Goal: Information Seeking & Learning: Check status

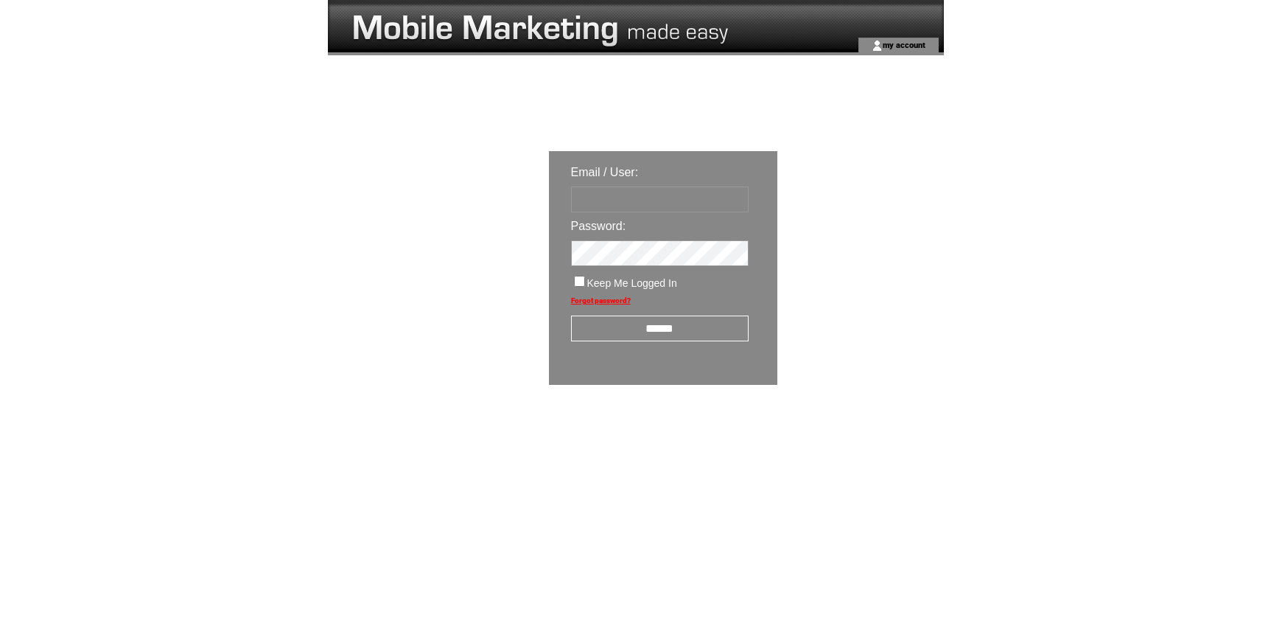
type input "**********"
click at [633, 329] on input "******" at bounding box center [660, 328] width 178 height 26
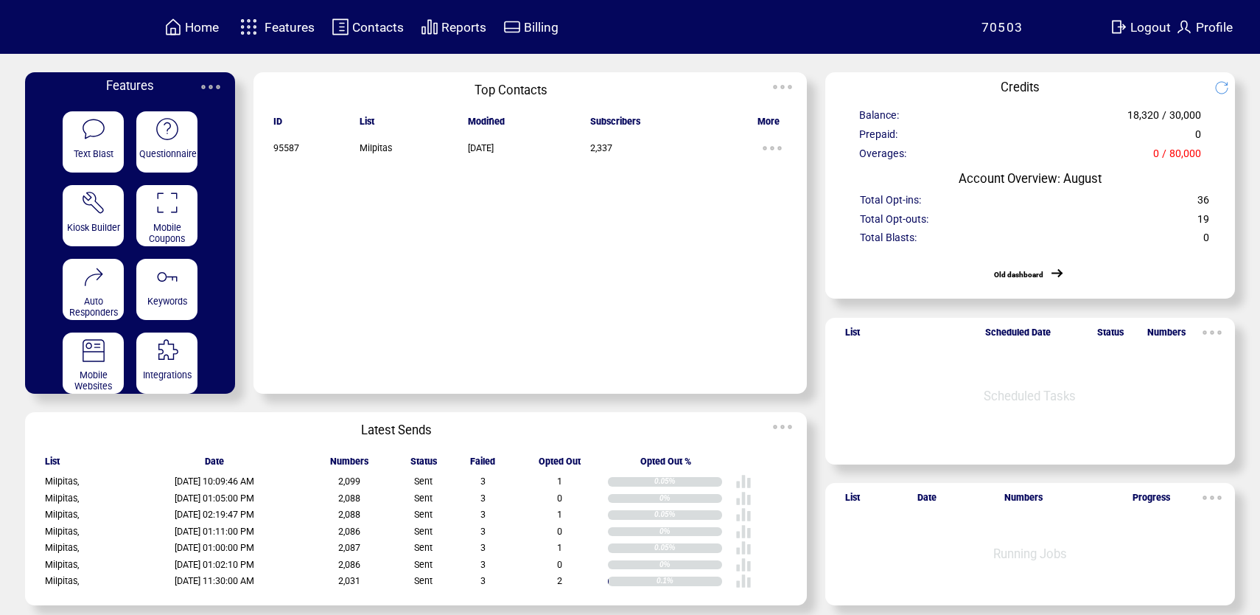
click at [480, 29] on span "Reports" at bounding box center [464, 27] width 45 height 15
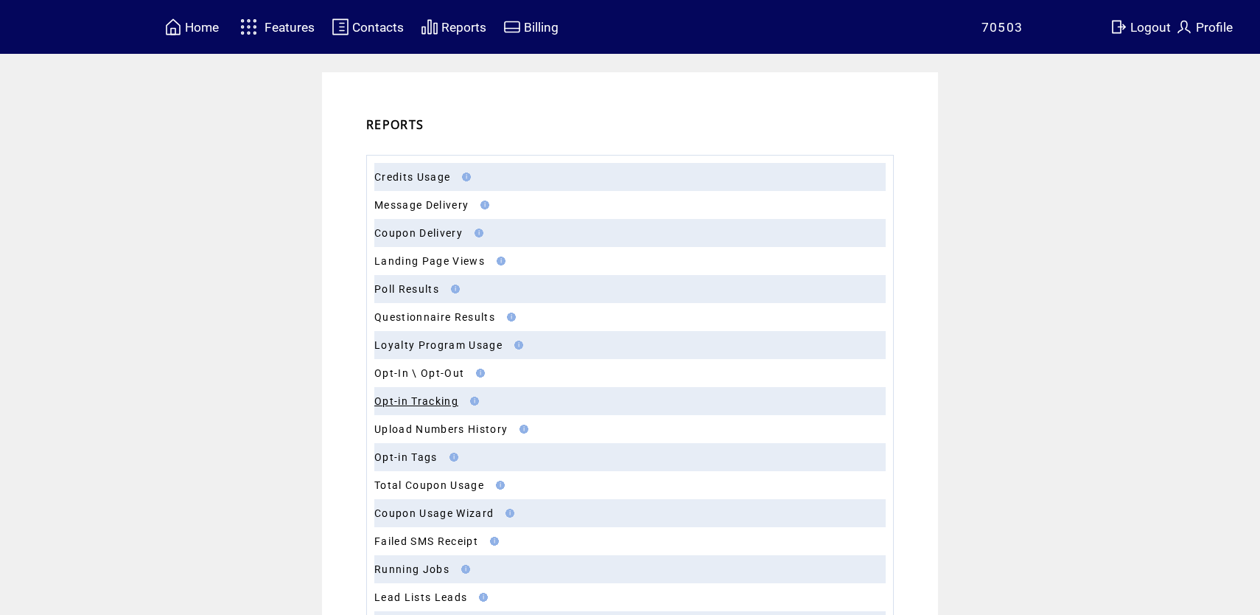
click at [458, 402] on link "Opt-in Tracking" at bounding box center [416, 401] width 84 height 12
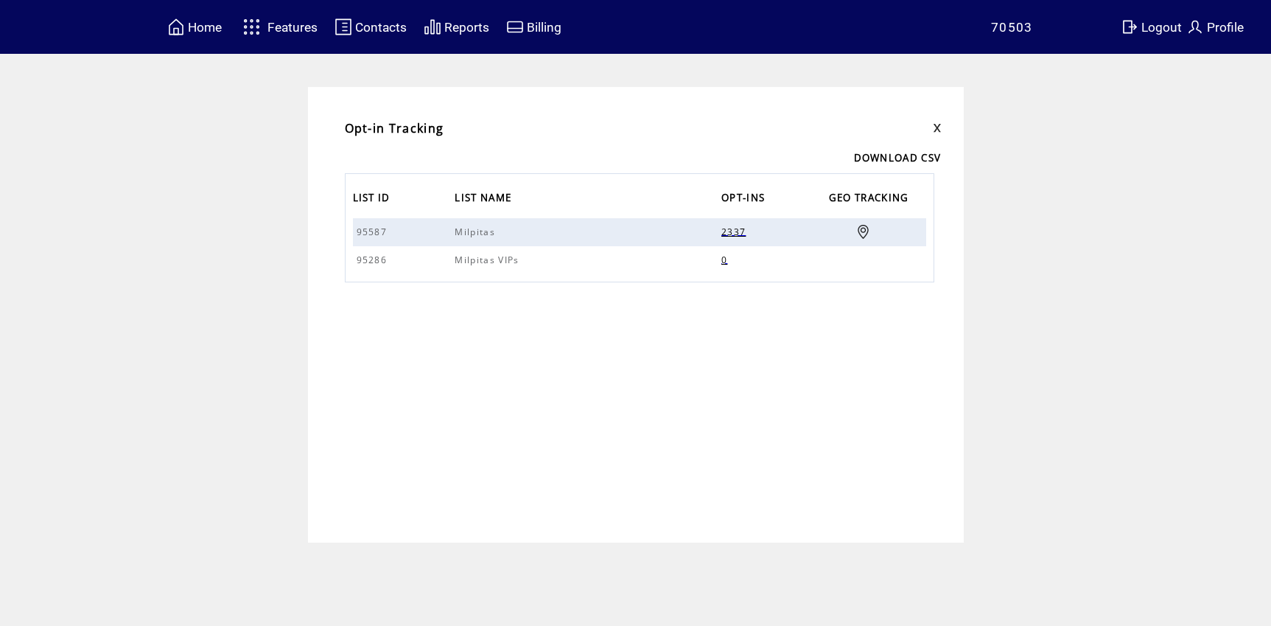
click at [864, 228] on link at bounding box center [864, 232] width 14 height 14
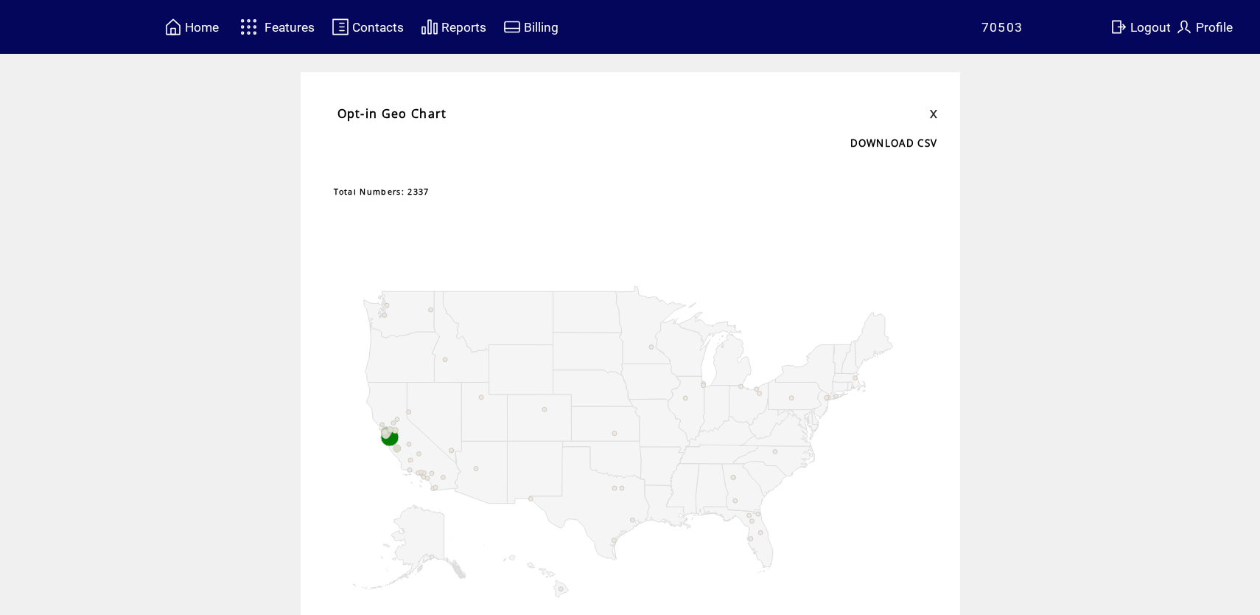
click at [627, 506] on icon "A chart." at bounding box center [589, 504] width 120 height 114
click at [627, 508] on icon "A chart." at bounding box center [589, 504] width 120 height 114
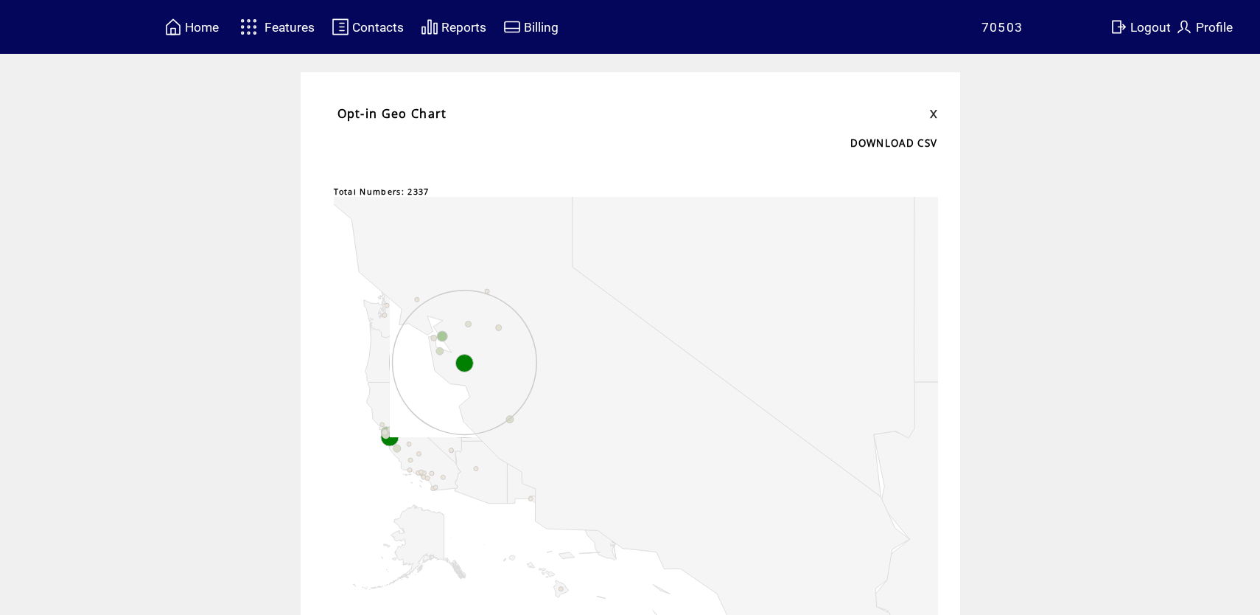
click at [396, 444] on circle "A chart." at bounding box center [389, 437] width 18 height 18
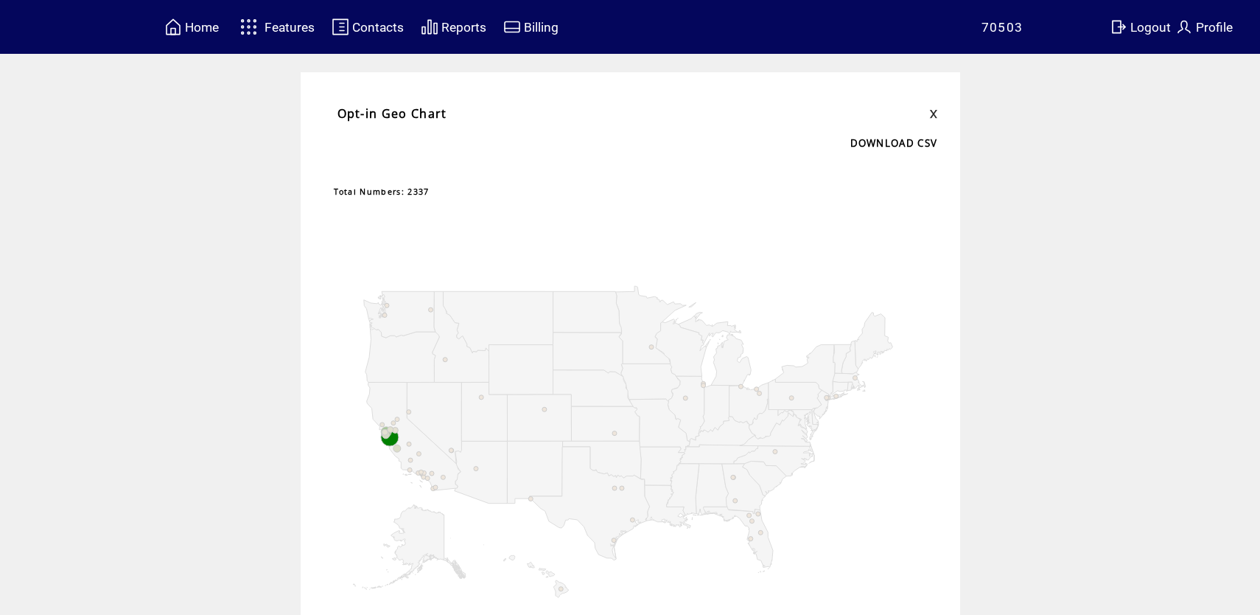
click at [395, 438] on circle "A chart." at bounding box center [389, 437] width 18 height 18
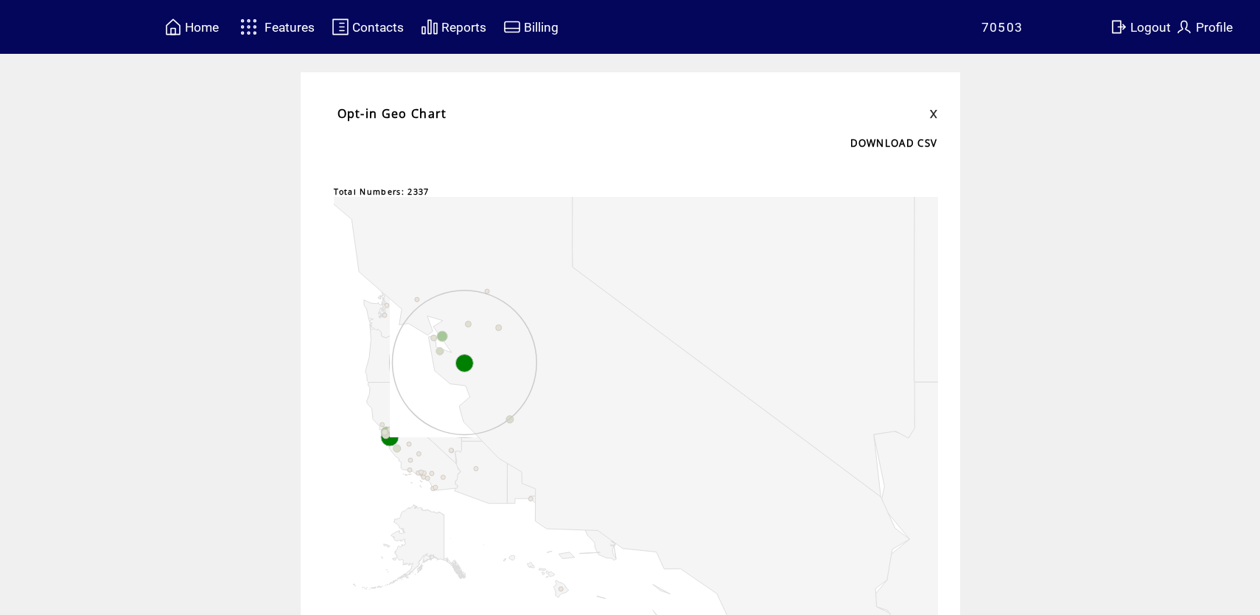
click at [398, 442] on circle "A chart." at bounding box center [389, 437] width 18 height 18
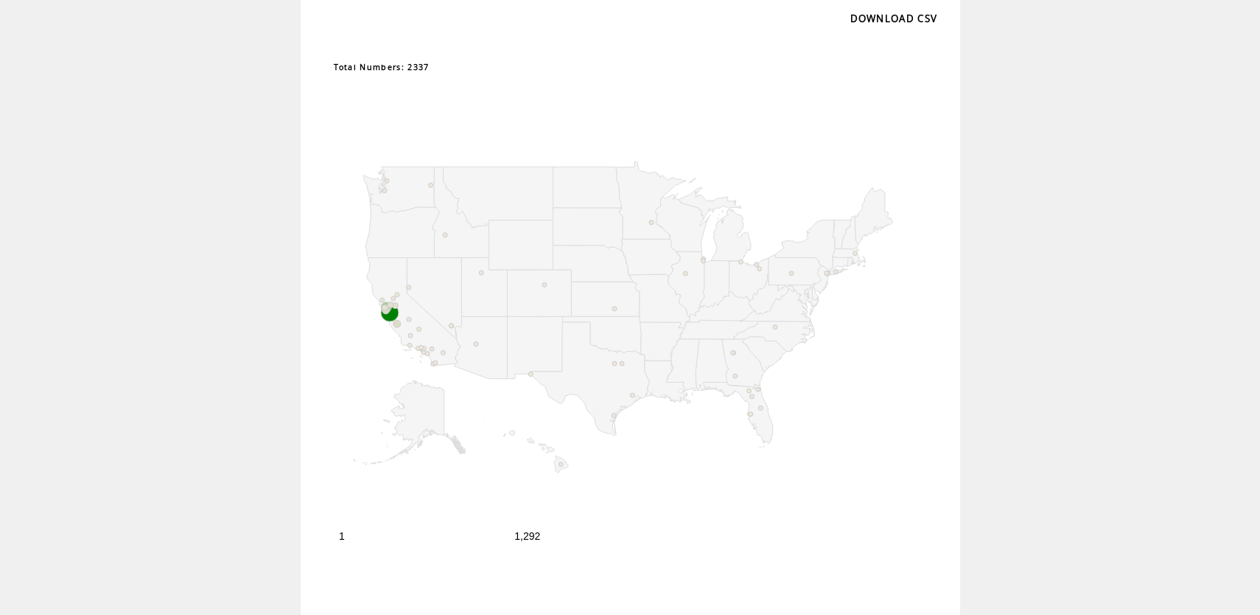
scroll to position [142, 0]
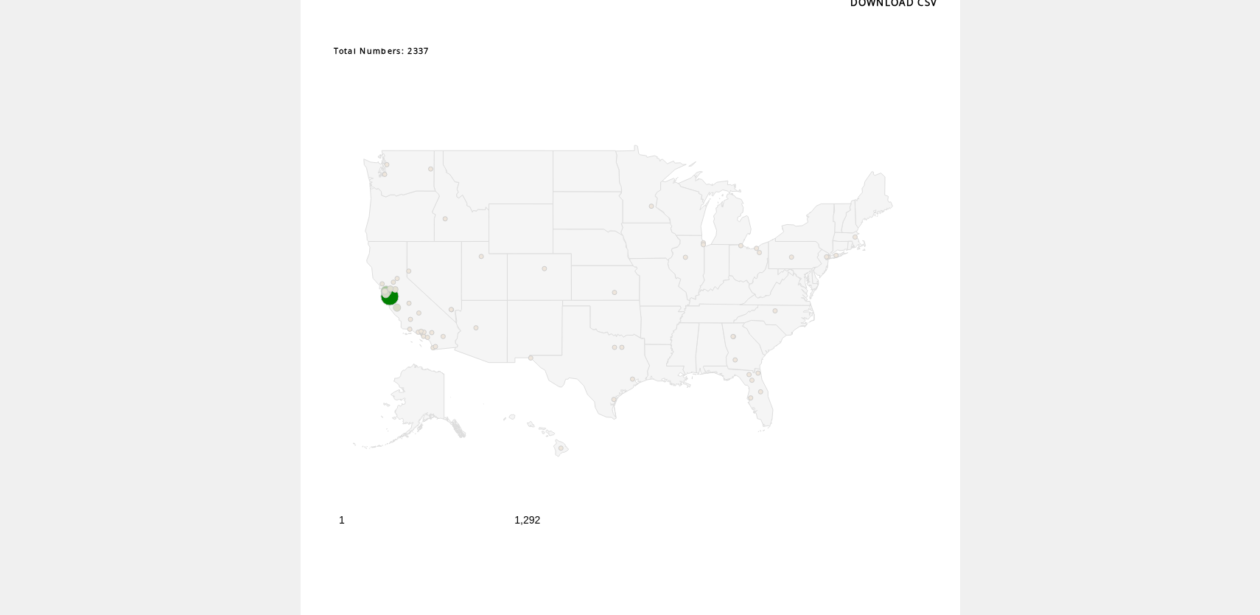
click at [531, 526] on rect "A chart." at bounding box center [636, 295] width 604 height 479
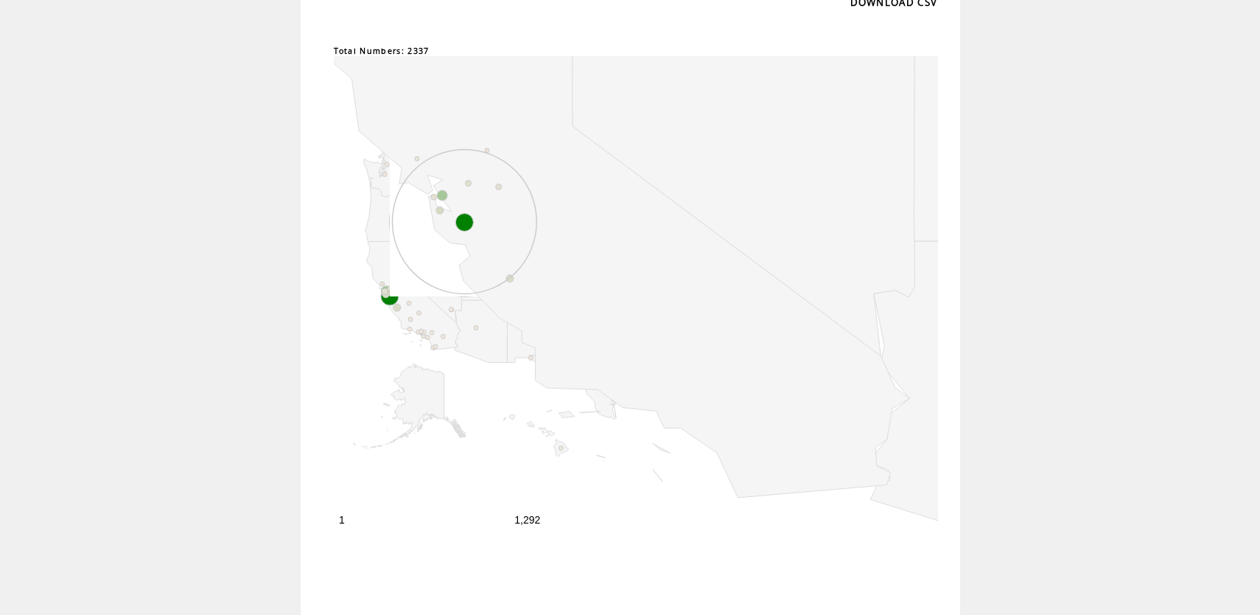
click at [398, 300] on circle "A chart." at bounding box center [389, 296] width 18 height 18
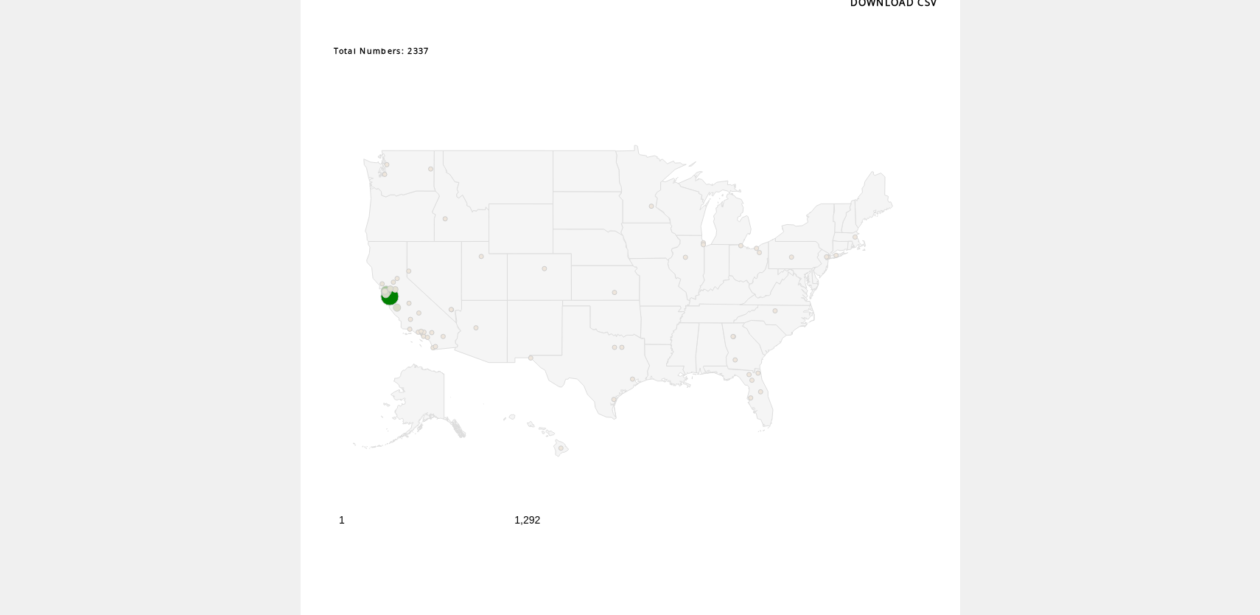
click at [587, 357] on icon "A chart." at bounding box center [589, 363] width 120 height 114
drag, startPoint x: 1260, startPoint y: 310, endPoint x: 1285, endPoint y: 208, distance: 104.9
click at [1260, 208] on html "**********" at bounding box center [630, 166] width 1260 height 615
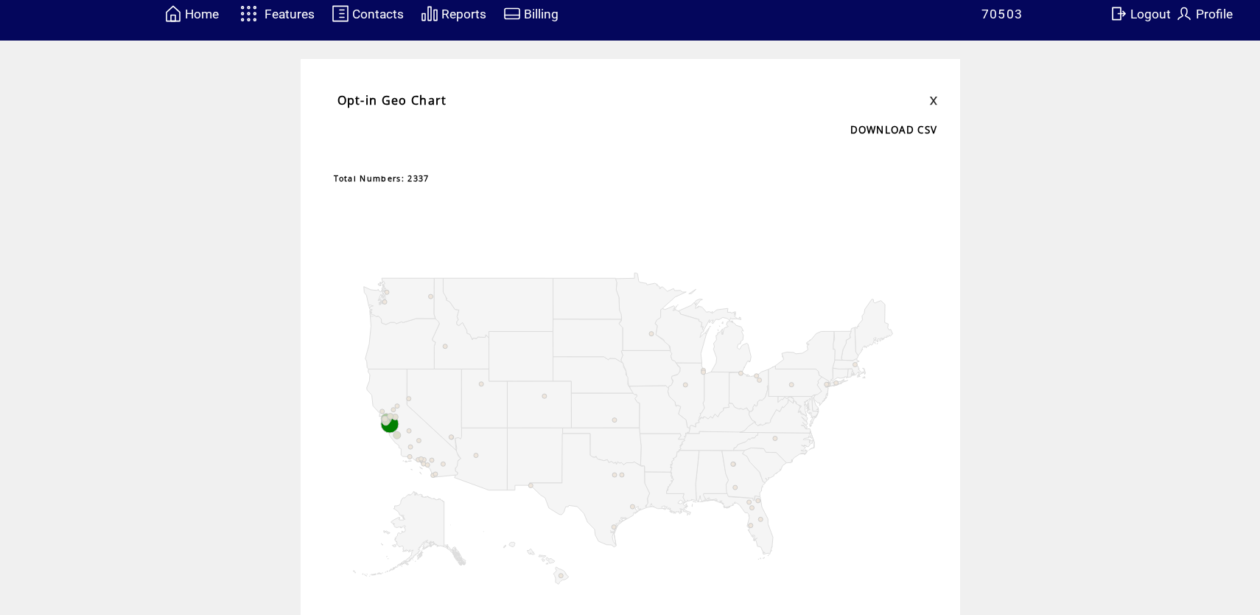
scroll to position [0, 11]
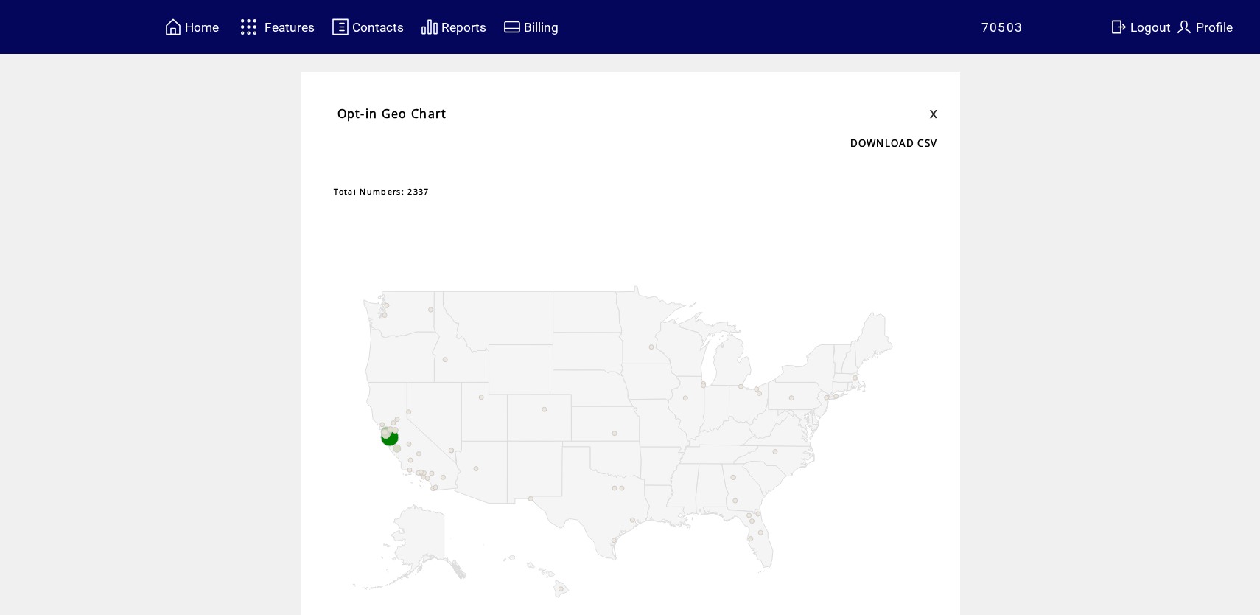
click at [944, 109] on td "Opt-in Geo Chart DOWNLOAD CSV Total Numbers: 2337 1 1 1,292 1,292 1,292" at bounding box center [631, 413] width 660 height 683
click at [937, 116] on link at bounding box center [933, 114] width 9 height 10
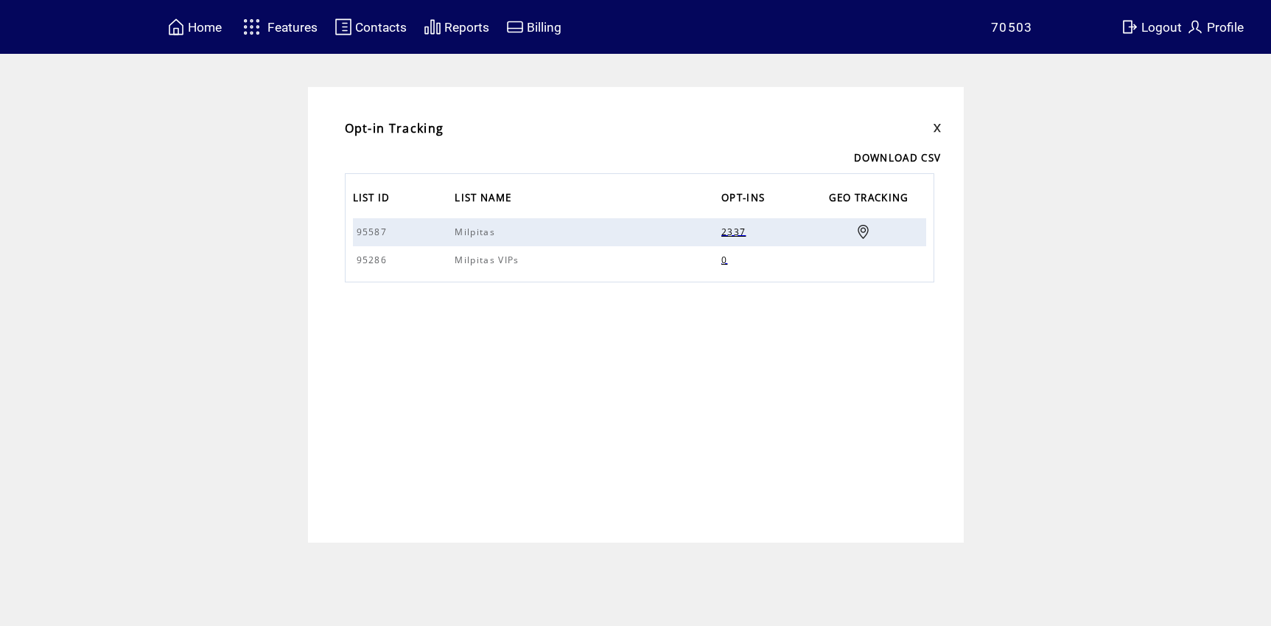
click at [937, 116] on td "Opt-in Tracking DOWNLOAD CSV" at bounding box center [636, 136] width 612 height 55
click at [725, 232] on span "2337" at bounding box center [736, 232] width 28 height 13
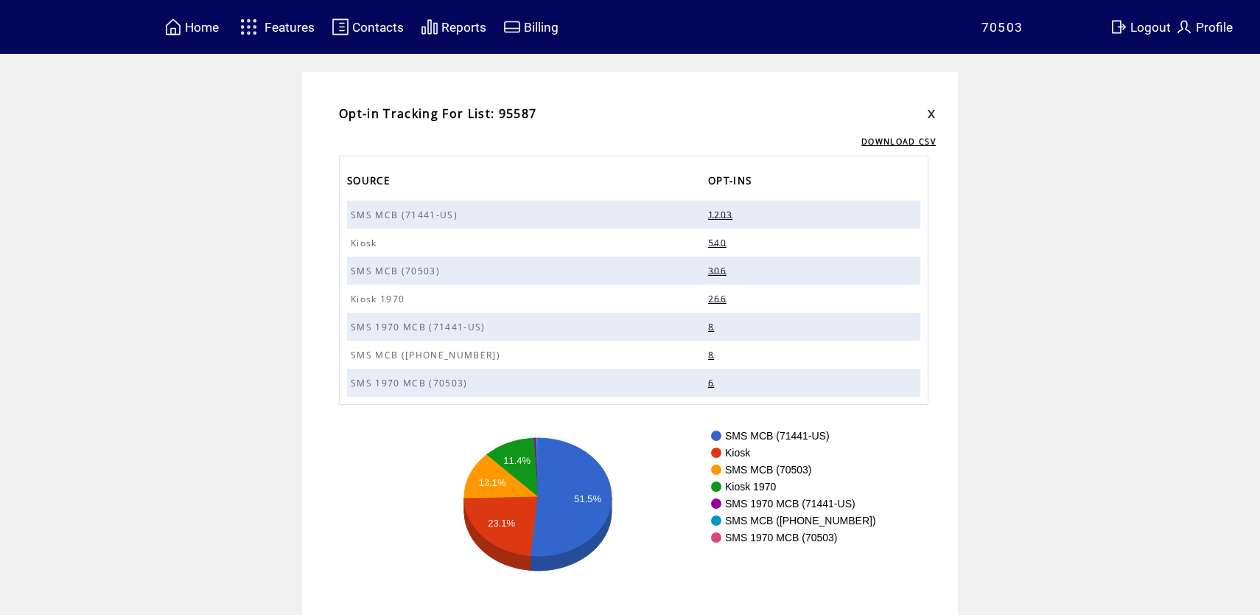
click at [461, 29] on span "Reports" at bounding box center [464, 27] width 45 height 15
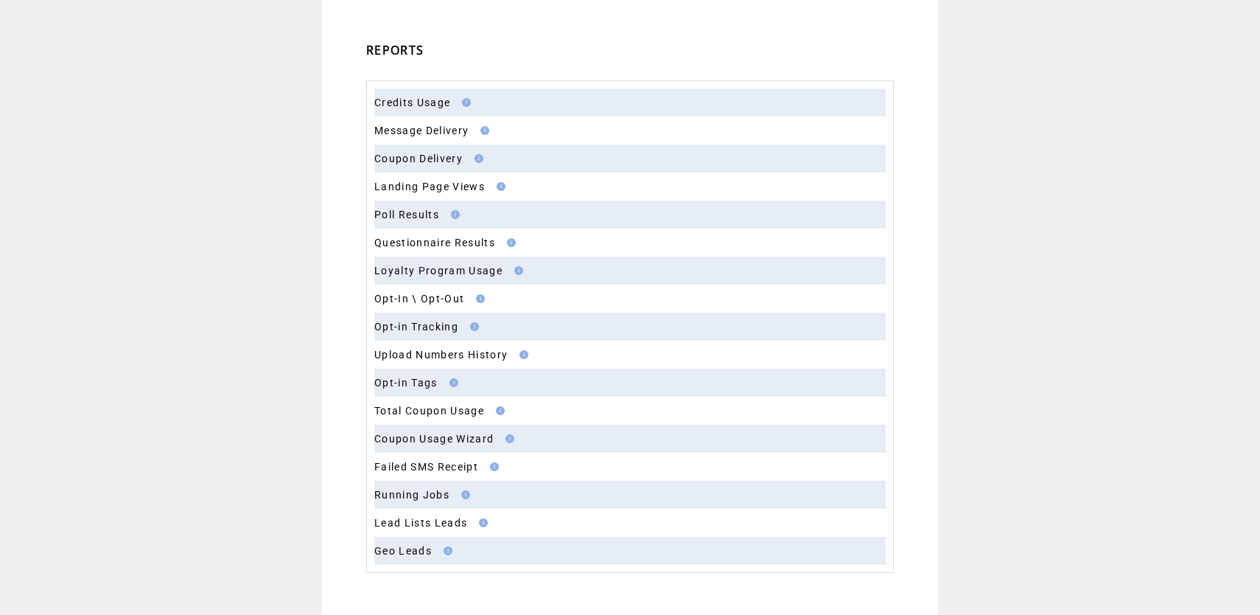
scroll to position [151, 0]
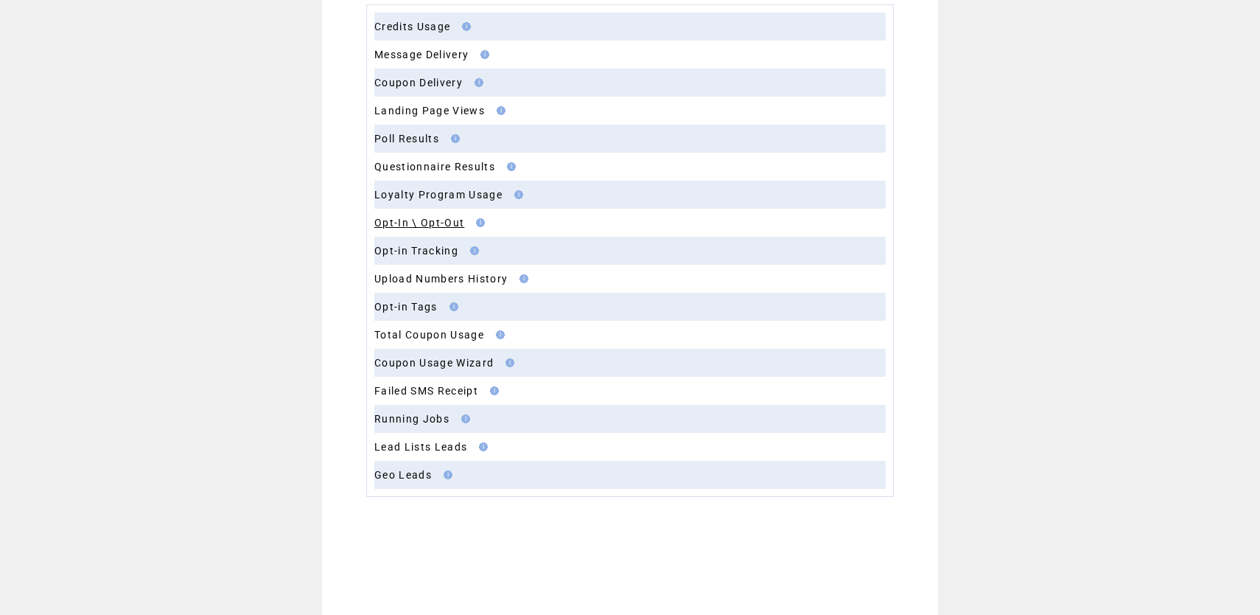
click at [456, 217] on link "Opt-In \ Opt-Out" at bounding box center [419, 223] width 90 height 12
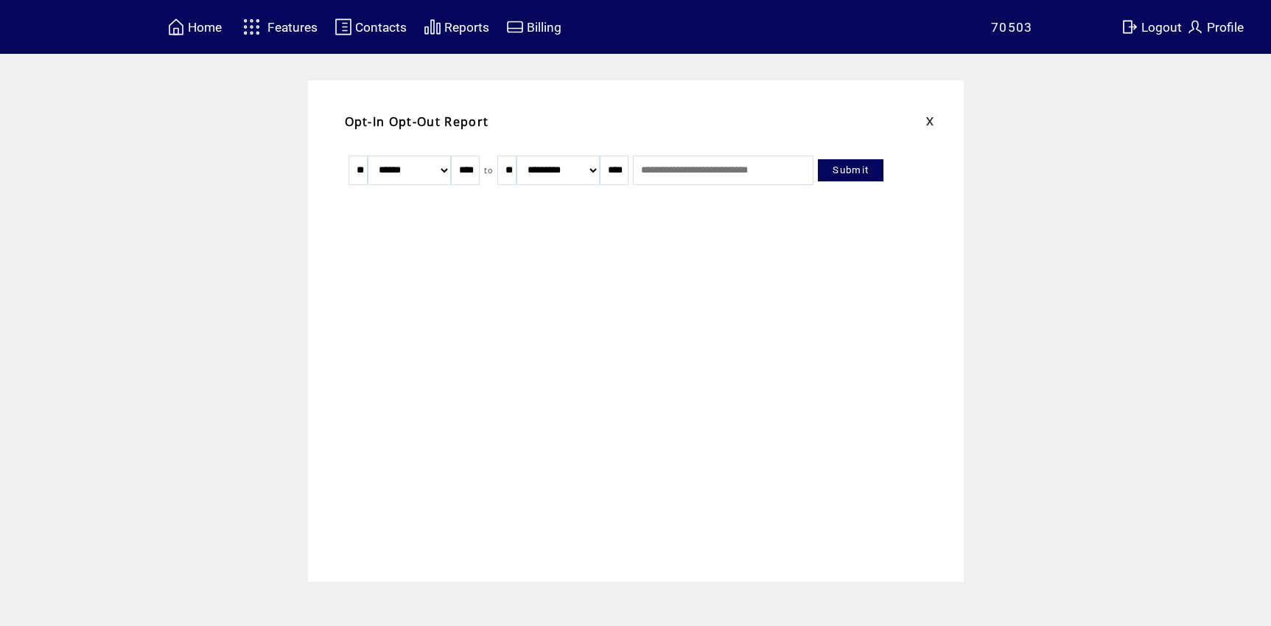
click at [702, 170] on input "text" at bounding box center [723, 170] width 181 height 29
type input "*"
type input "**********"
click at [879, 167] on link "Submit" at bounding box center [851, 170] width 66 height 22
click at [931, 125] on link at bounding box center [930, 121] width 9 height 10
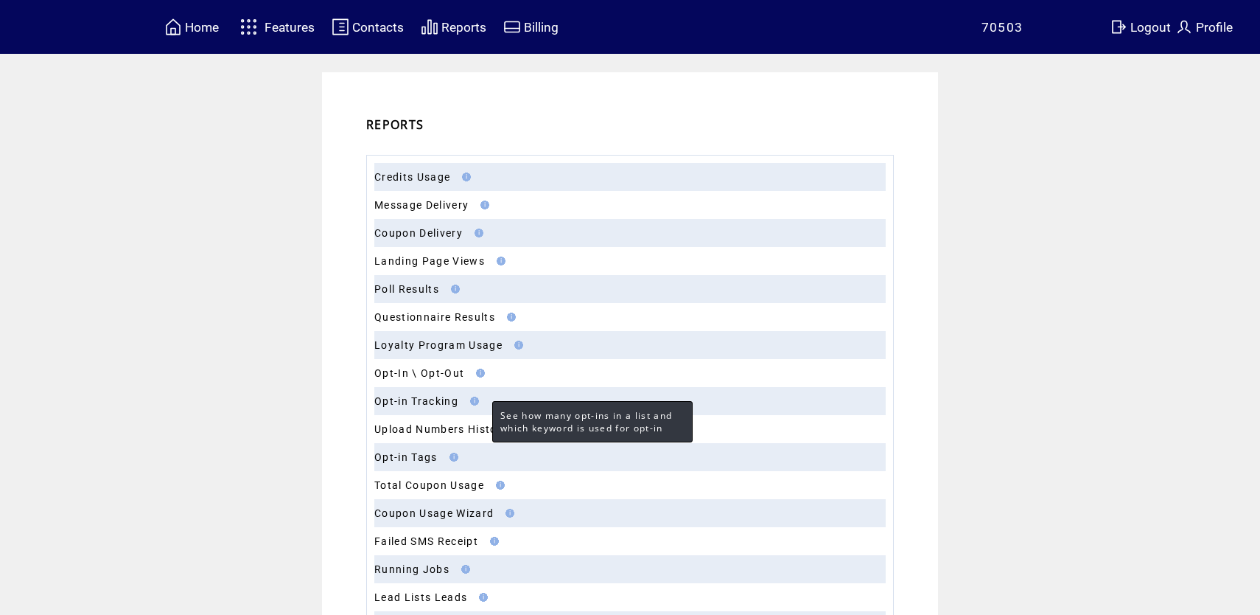
click at [478, 402] on img at bounding box center [472, 401] width 13 height 9
click at [479, 402] on img at bounding box center [472, 401] width 13 height 9
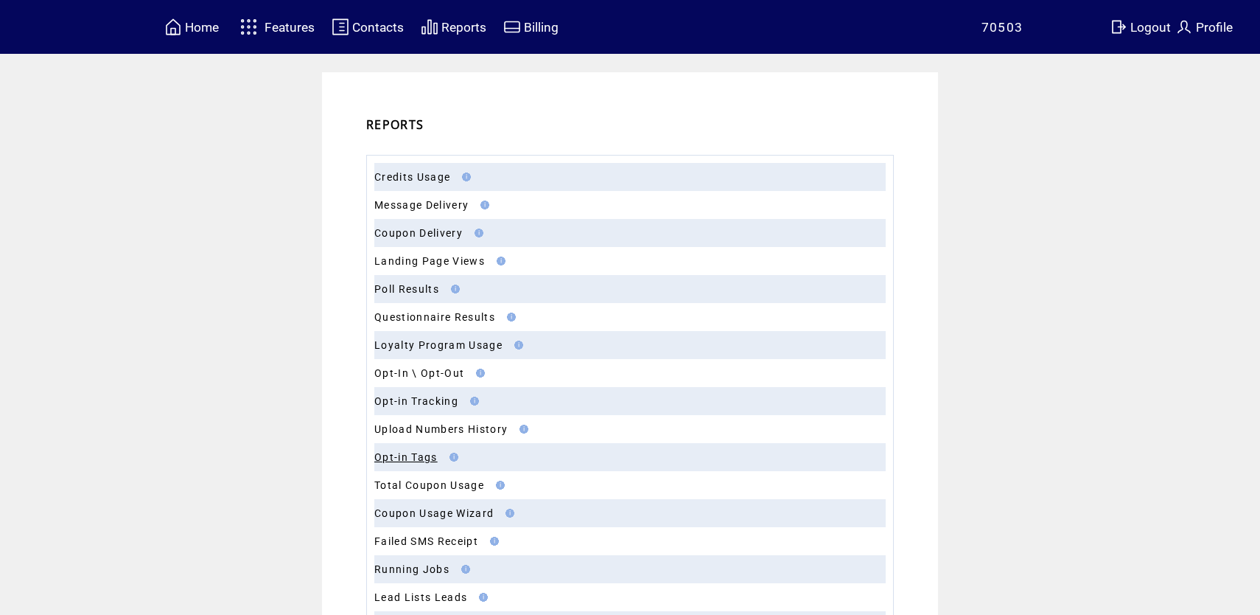
click at [417, 455] on link "Opt-in Tags" at bounding box center [405, 457] width 63 height 12
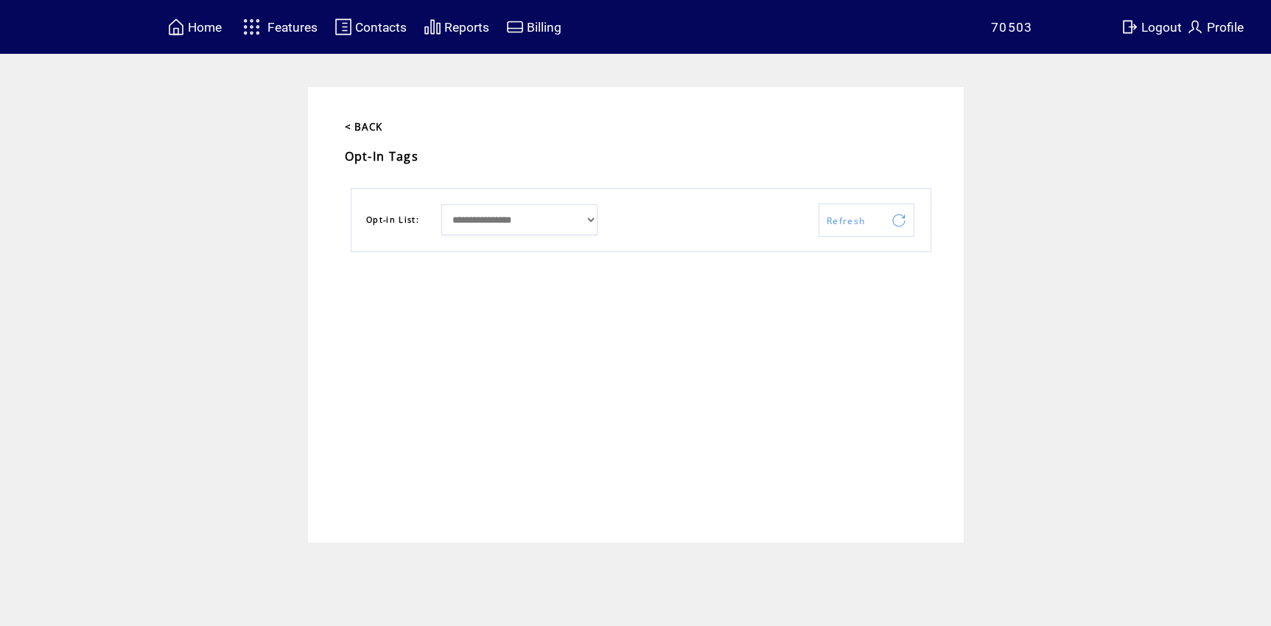
click at [590, 217] on select "**********" at bounding box center [520, 219] width 156 height 31
click at [202, 27] on span "Home" at bounding box center [205, 27] width 34 height 15
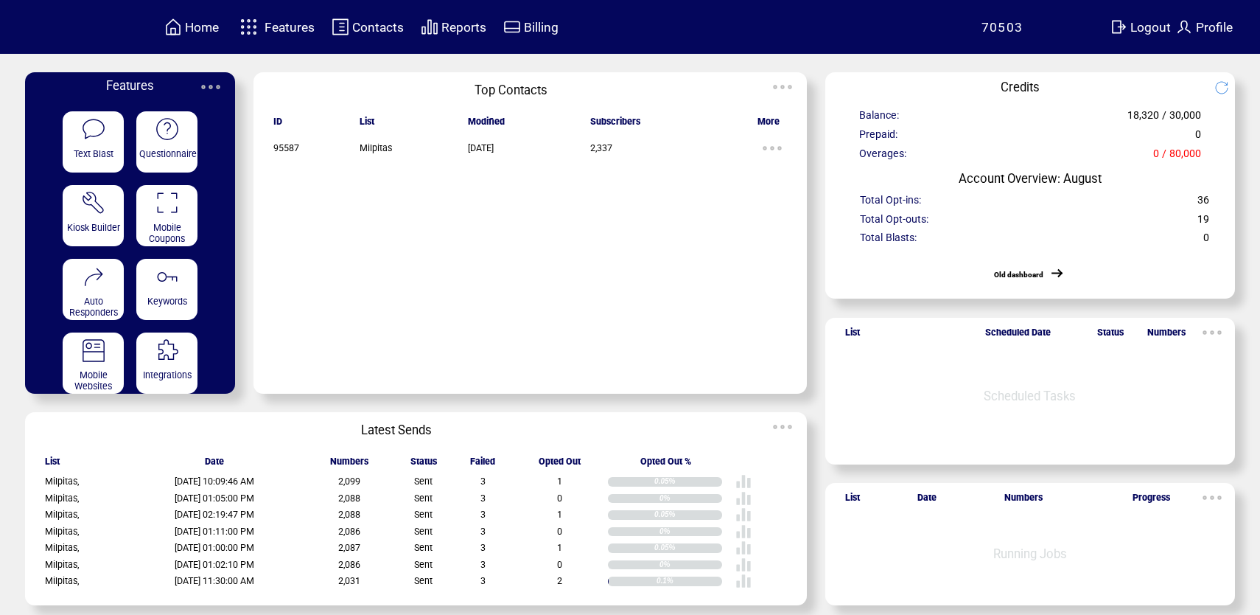
click at [522, 24] on td at bounding box center [512, 27] width 19 height 20
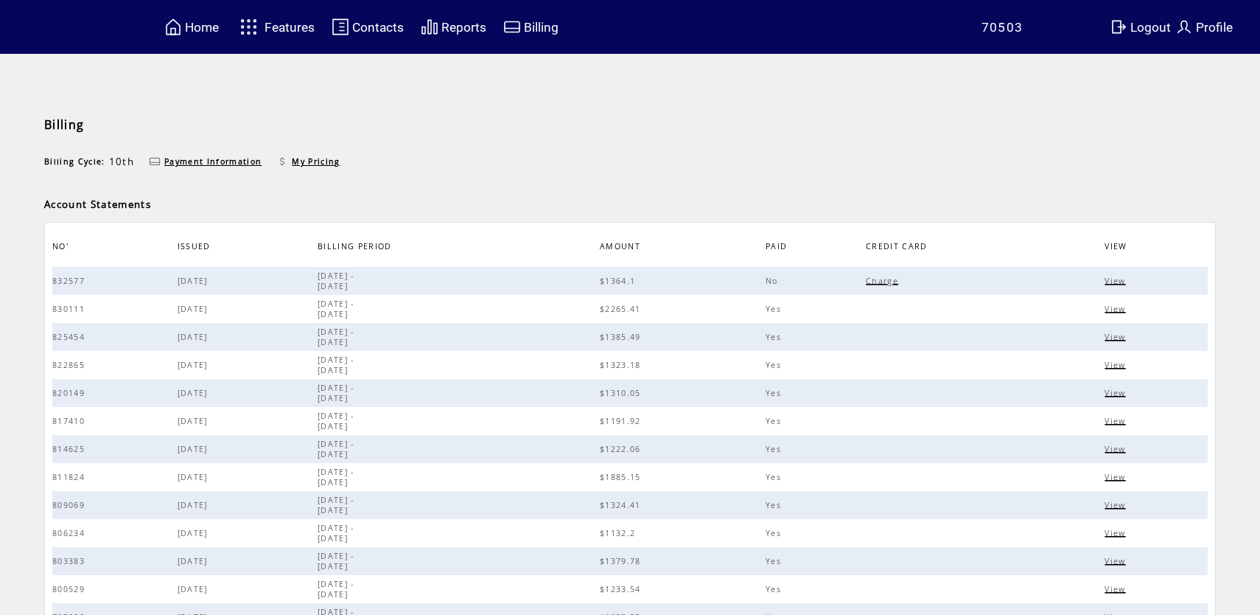
click at [468, 29] on span "Reports" at bounding box center [464, 27] width 45 height 15
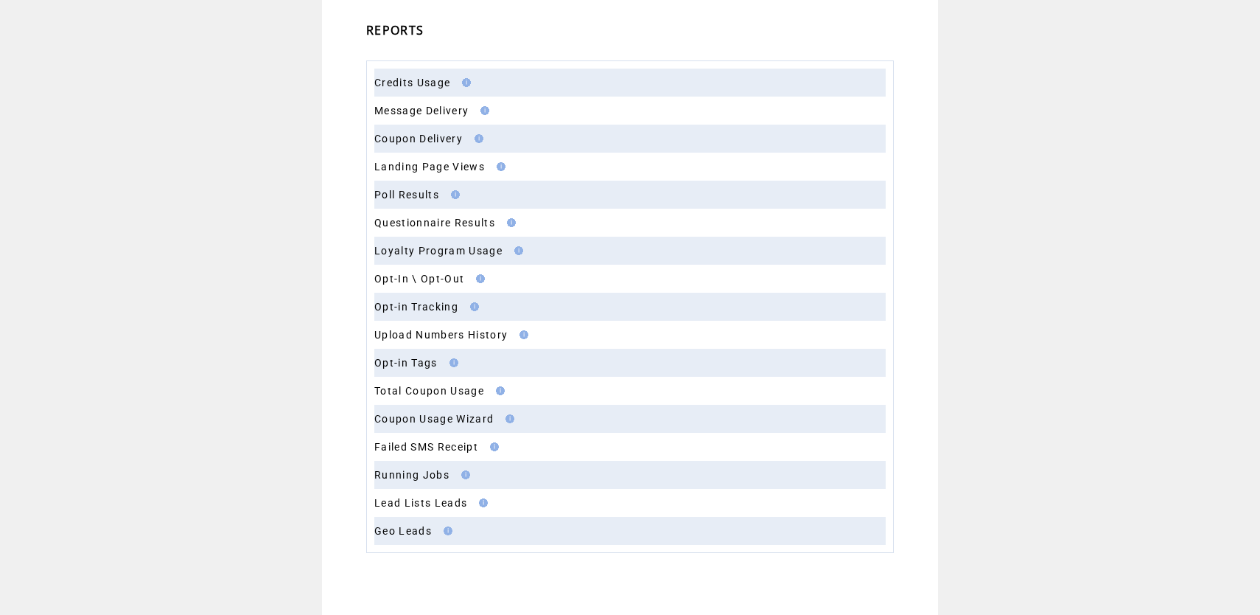
scroll to position [151, 0]
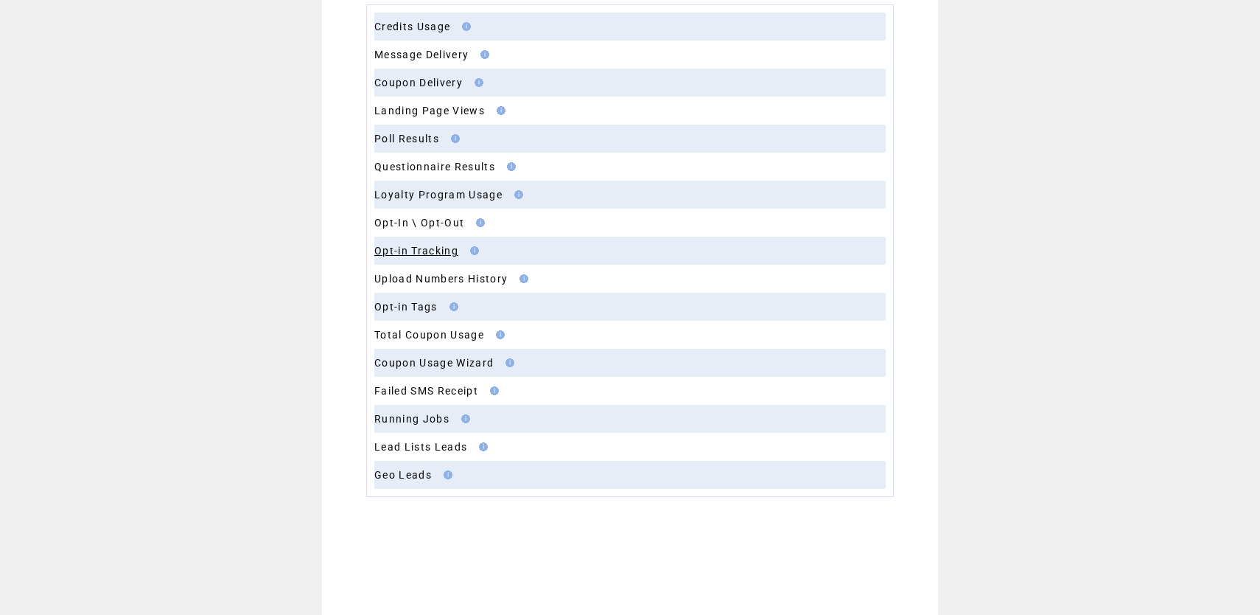
click at [438, 251] on link "Opt-in Tracking" at bounding box center [416, 251] width 84 height 12
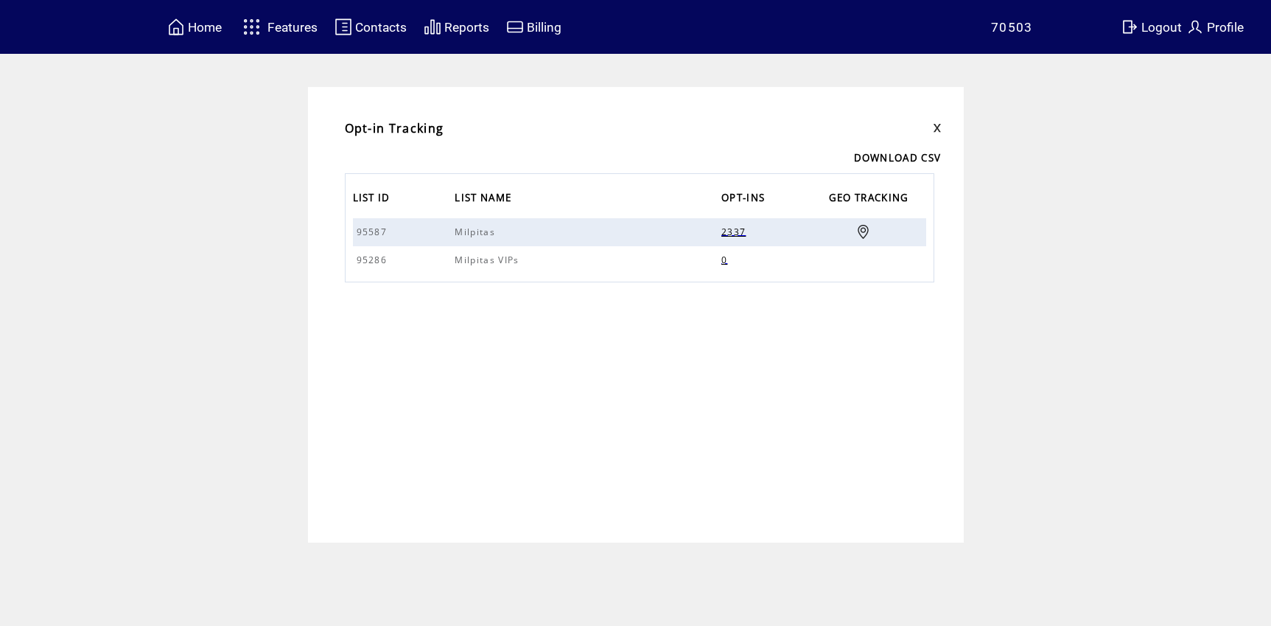
click at [862, 229] on link at bounding box center [864, 232] width 14 height 14
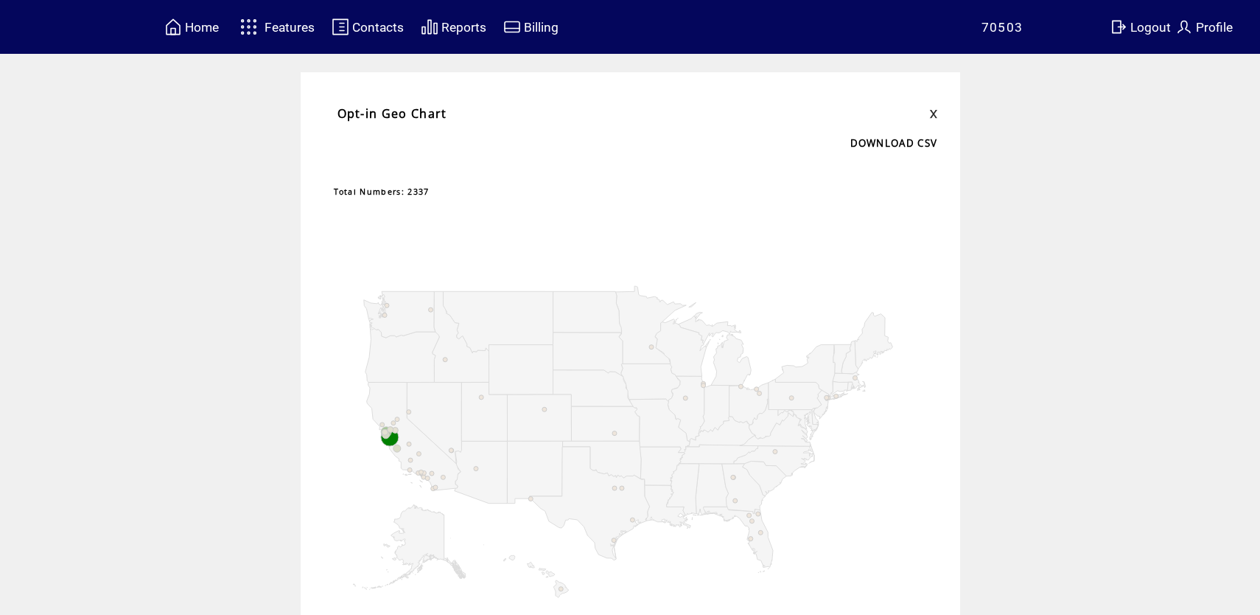
click at [415, 109] on span "Opt-in Geo Chart" at bounding box center [393, 113] width 110 height 16
click at [412, 103] on td "Opt-in Geo Chart DOWNLOAD CSV" at bounding box center [630, 121] width 615 height 55
click at [415, 191] on span "Total Numbers: 2337" at bounding box center [382, 191] width 96 height 10
click at [570, 377] on icon "A chart." at bounding box center [593, 388] width 80 height 36
click at [593, 402] on icon "A chart." at bounding box center [593, 388] width 80 height 36
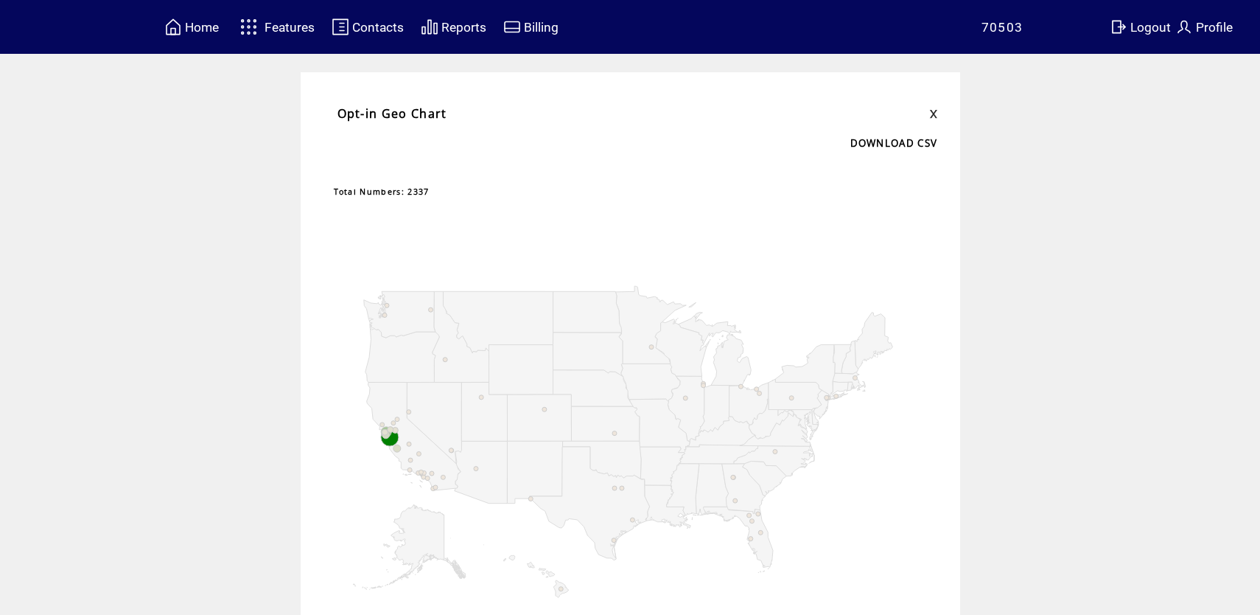
click at [607, 405] on icon "A chart." at bounding box center [593, 388] width 80 height 36
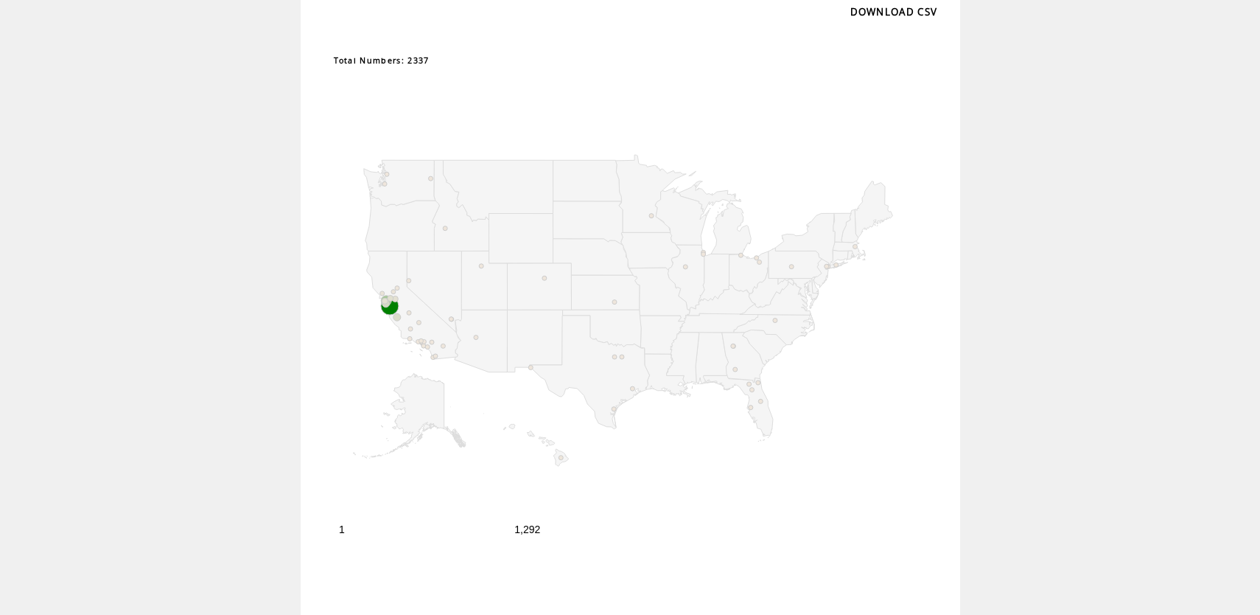
scroll to position [142, 0]
click at [620, 343] on icon "A chart." at bounding box center [589, 363] width 120 height 114
click at [608, 371] on icon "A chart." at bounding box center [589, 363] width 120 height 114
drag, startPoint x: 608, startPoint y: 371, endPoint x: 965, endPoint y: 218, distance: 388.0
click at [960, 218] on td "Opt-in Geo Chart DOWNLOAD CSV Total Numbers: 2337 1 1 1,292 1,292 1" at bounding box center [631, 272] width 660 height 683
